Goal: Task Accomplishment & Management: Use online tool/utility

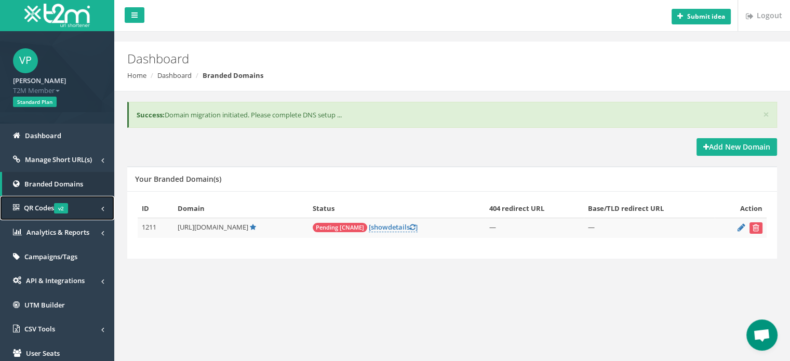
click at [83, 205] on link "QR Codes v2" at bounding box center [57, 208] width 114 height 24
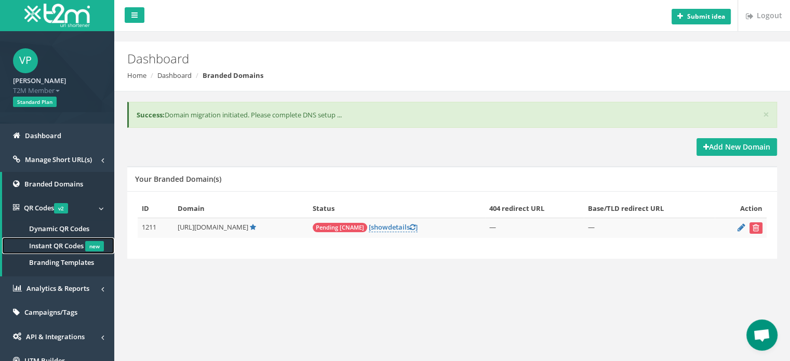
click at [64, 245] on span "Instant QR Codes" at bounding box center [56, 245] width 55 height 9
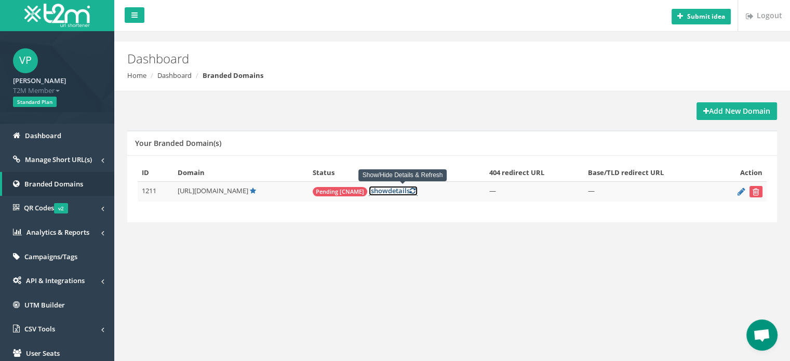
click at [406, 191] on link "[ show details ]" at bounding box center [393, 191] width 49 height 10
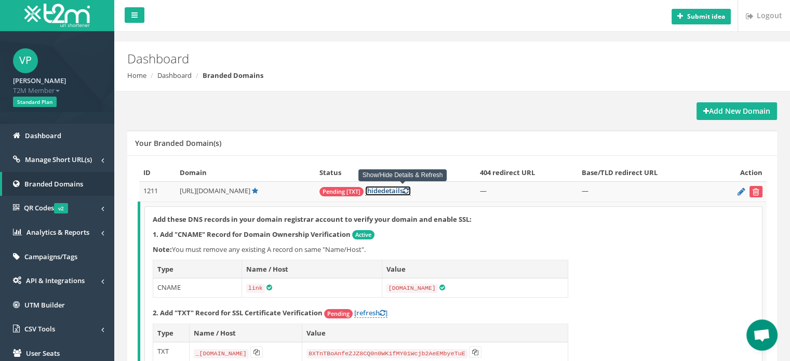
scroll to position [114, 0]
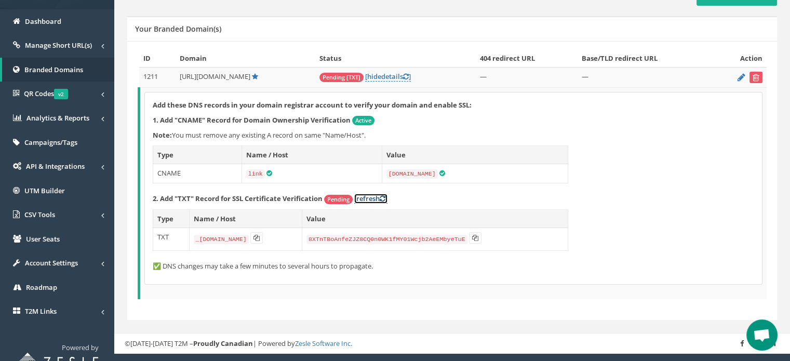
click at [371, 196] on link "[refresh ]" at bounding box center [370, 199] width 33 height 10
click at [601, 199] on p "2. Add "TXT" Record for SSL Certificate Verification Pending [refresh ]" at bounding box center [453, 199] width 601 height 10
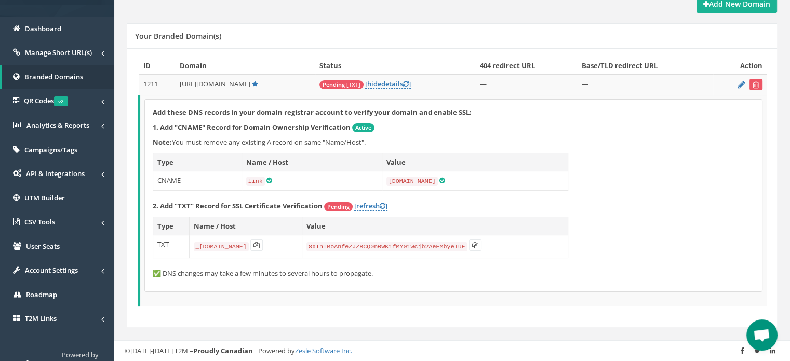
scroll to position [106, 0]
click at [478, 243] on icon at bounding box center [475, 246] width 6 height 6
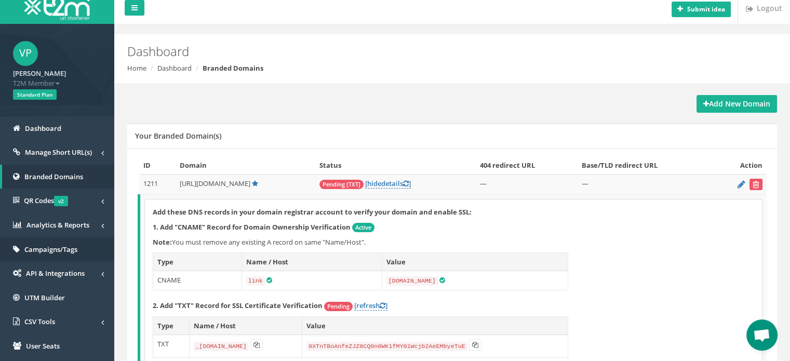
scroll to position [6, 0]
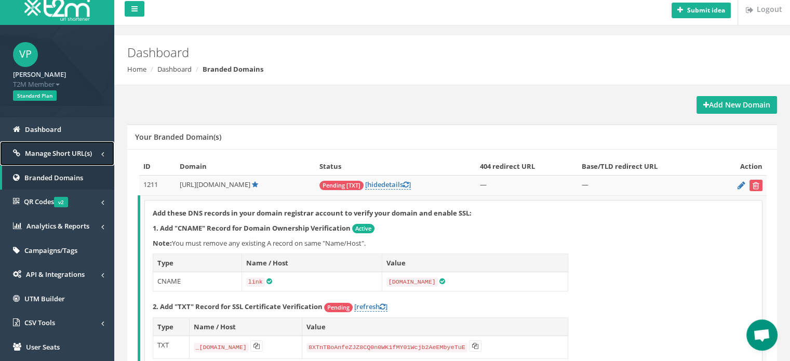
click at [56, 155] on span "Manage Short URL(s)" at bounding box center [58, 153] width 67 height 9
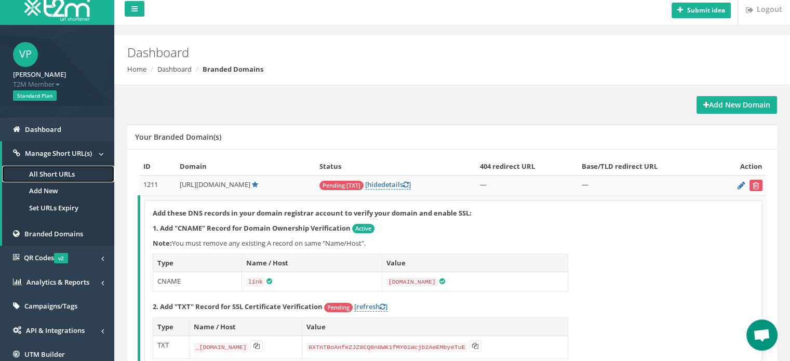
click at [51, 173] on link "All Short URLs" at bounding box center [58, 174] width 112 height 17
